Goal: Task Accomplishment & Management: Manage account settings

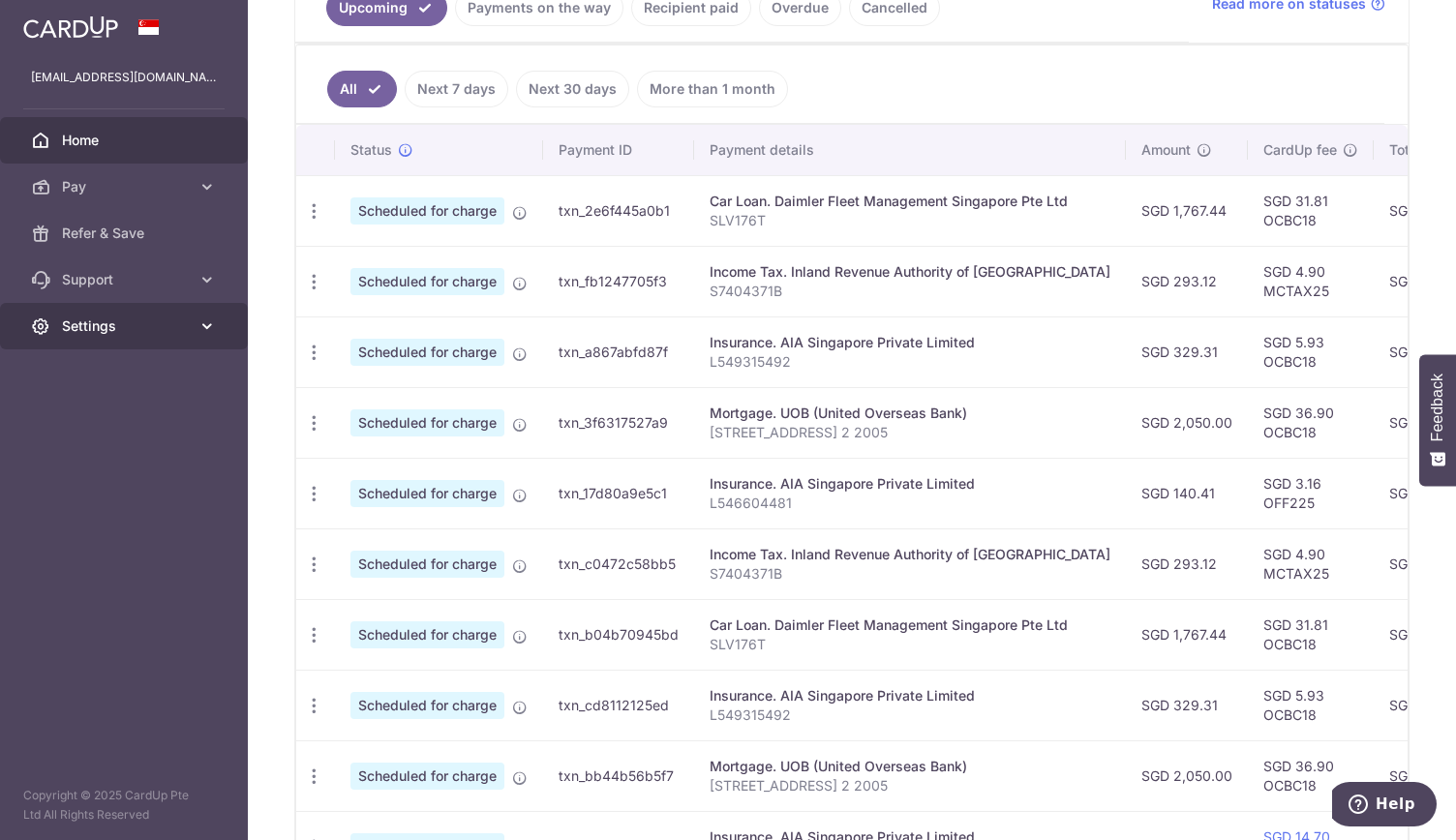
click at [165, 323] on span "Settings" at bounding box center [126, 326] width 128 height 20
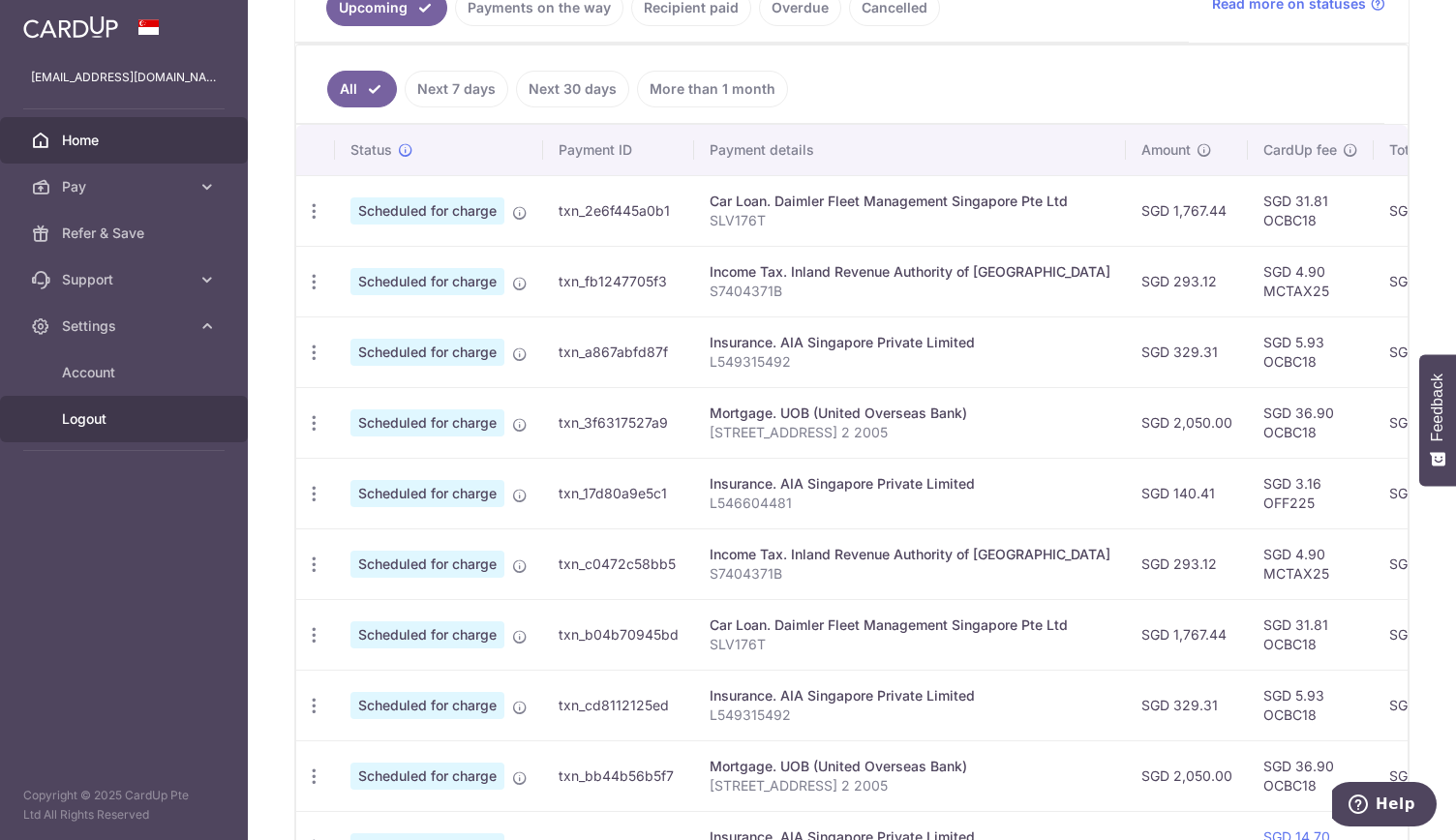
click at [101, 422] on span "Logout" at bounding box center [126, 419] width 128 height 20
